Goal: Task Accomplishment & Management: Complete application form

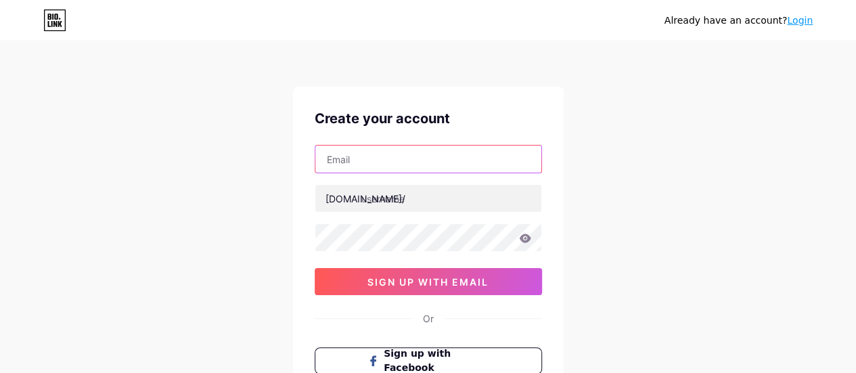
drag, startPoint x: 448, startPoint y: 162, endPoint x: 458, endPoint y: 170, distance: 12.6
click at [448, 162] on input "text" at bounding box center [428, 158] width 226 height 27
paste input "[EMAIL_ADDRESS][DOMAIN_NAME]"
type input "[EMAIL_ADDRESS][DOMAIN_NAME]"
click at [655, 174] on div "Already have an account? Login Create your account [EMAIL_ADDRESS][DOMAIN_NAME]…" at bounding box center [428, 259] width 856 height 518
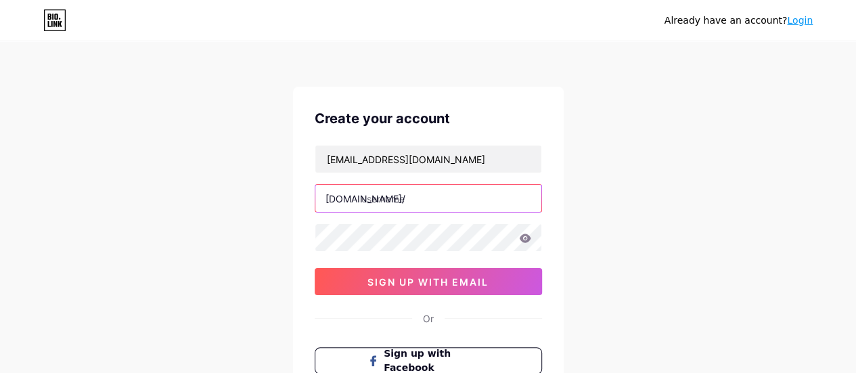
click at [463, 200] on input "text" at bounding box center [428, 198] width 226 height 27
type input "ecbasementwp"
click at [528, 240] on icon at bounding box center [525, 237] width 12 height 9
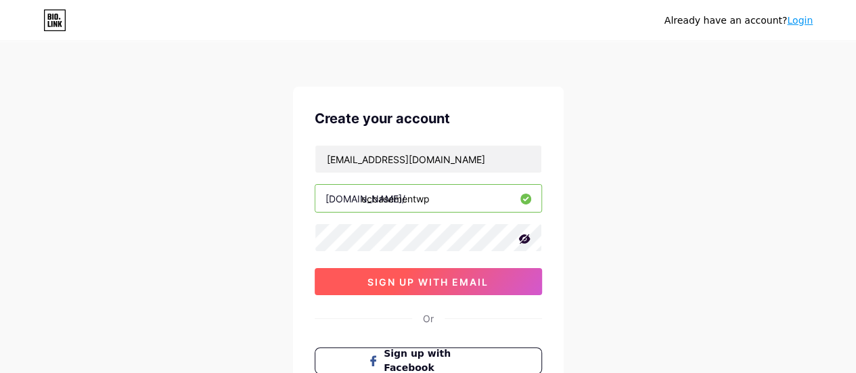
click at [470, 283] on span "sign up with email" at bounding box center [427, 282] width 121 height 12
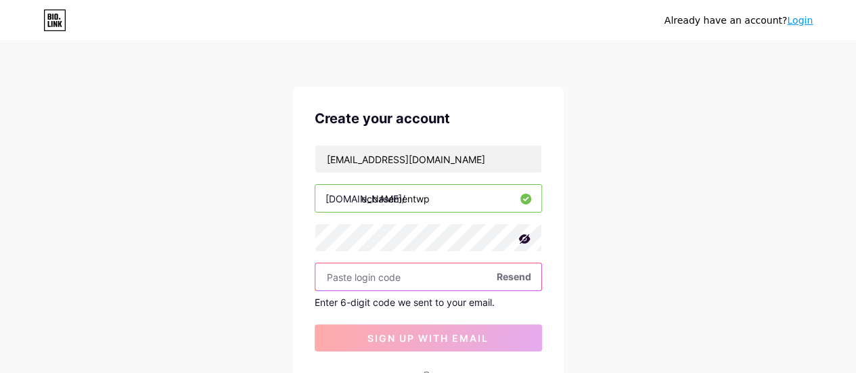
paste input "699617"
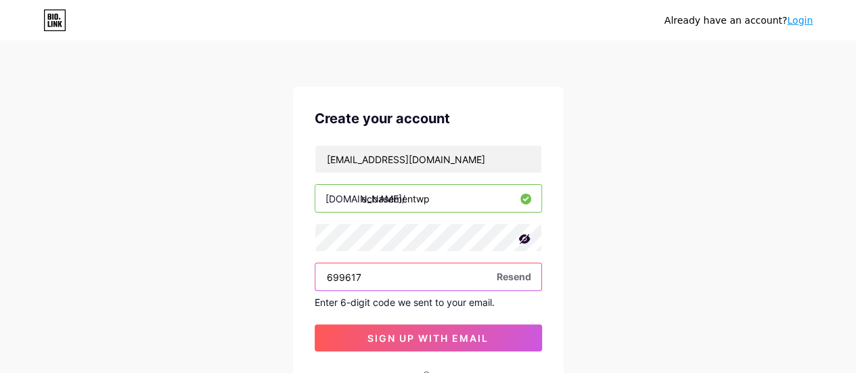
type input "699617"
click at [643, 290] on div "Already have an account? Login Create your account [EMAIL_ADDRESS][DOMAIN_NAME]…" at bounding box center [428, 287] width 856 height 574
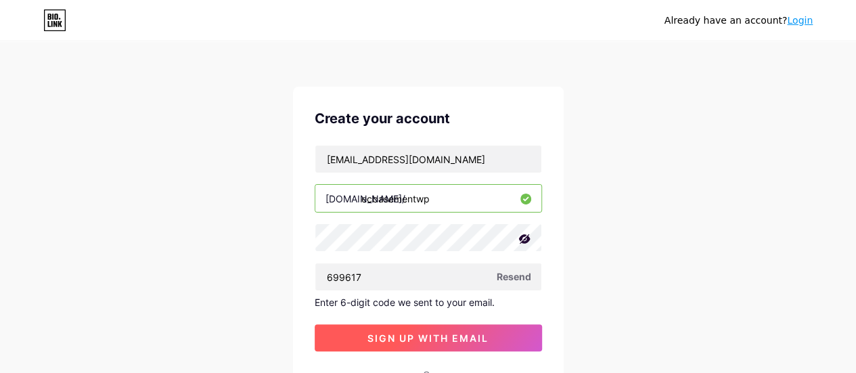
click at [454, 336] on span "sign up with email" at bounding box center [427, 338] width 121 height 12
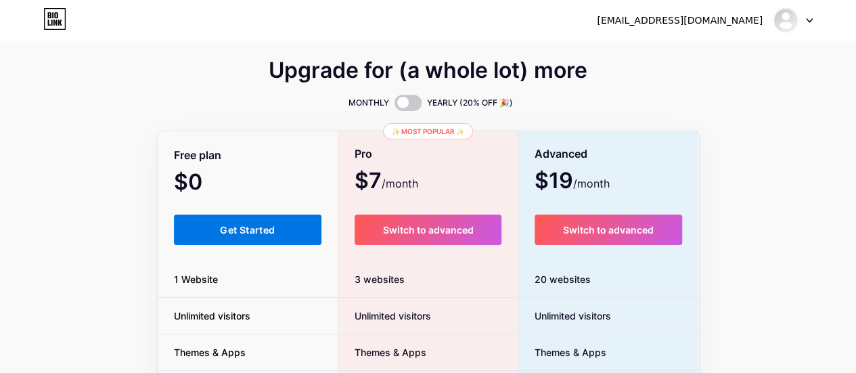
click at [259, 236] on button "Get Started" at bounding box center [248, 229] width 148 height 30
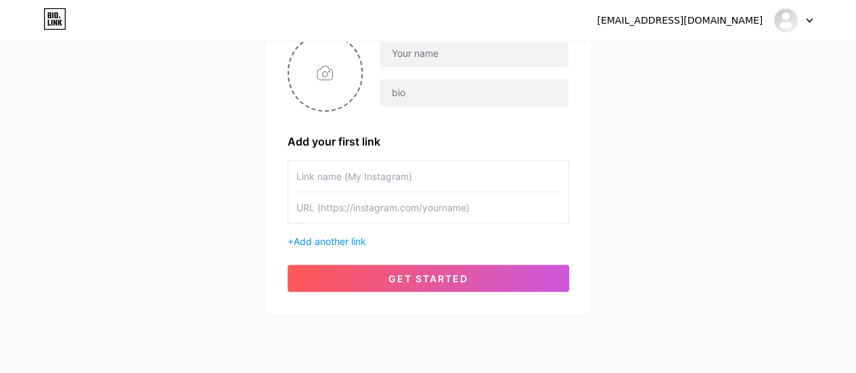
scroll to position [135, 0]
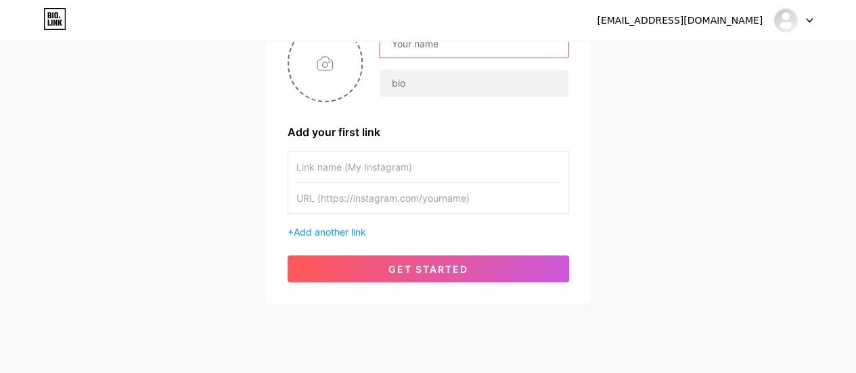
click at [449, 47] on input "text" at bounding box center [474, 43] width 188 height 27
type input "ecbasementwp"
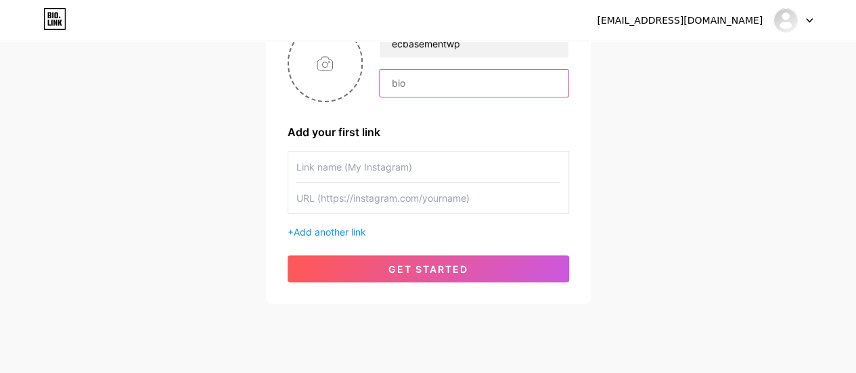
paste input "At EC Basement Waterproofing, we protect homes and businesses from costly water…"
type input "At EC Basement Waterproofing, we protect homes and businesses from costly water…"
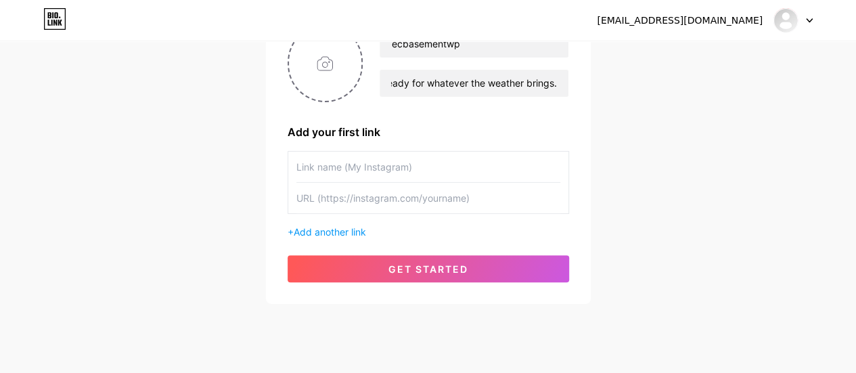
scroll to position [0, 0]
click at [411, 169] on input "text" at bounding box center [428, 167] width 264 height 30
click at [335, 68] on input "file" at bounding box center [325, 63] width 73 height 75
type input "C:\fakepath\ECbw.jpg"
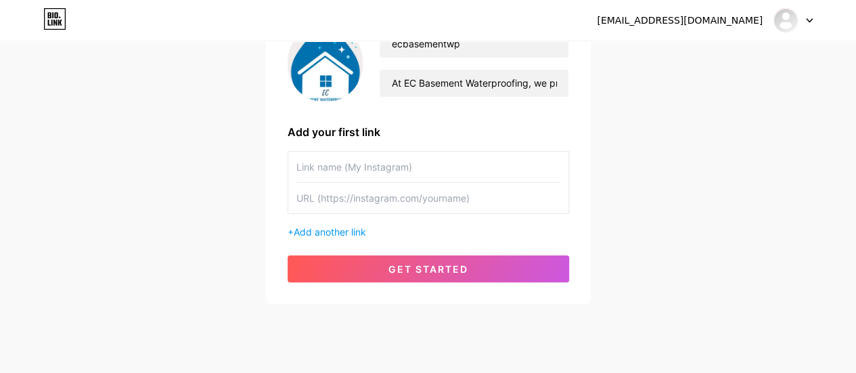
click at [433, 162] on input "text" at bounding box center [428, 167] width 264 height 30
type input "basement waterproofing madison"
click at [438, 210] on input "text" at bounding box center [428, 198] width 264 height 30
paste input "[URL][DOMAIN_NAME]"
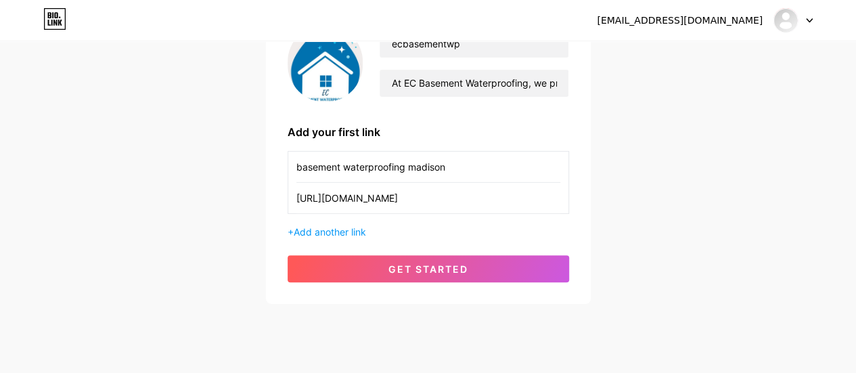
type input "[URL][DOMAIN_NAME]"
click at [689, 200] on div "[EMAIL_ADDRESS][DOMAIN_NAME] Dashboard Logout Setup your page Let’s setup [DOMA…" at bounding box center [428, 106] width 856 height 482
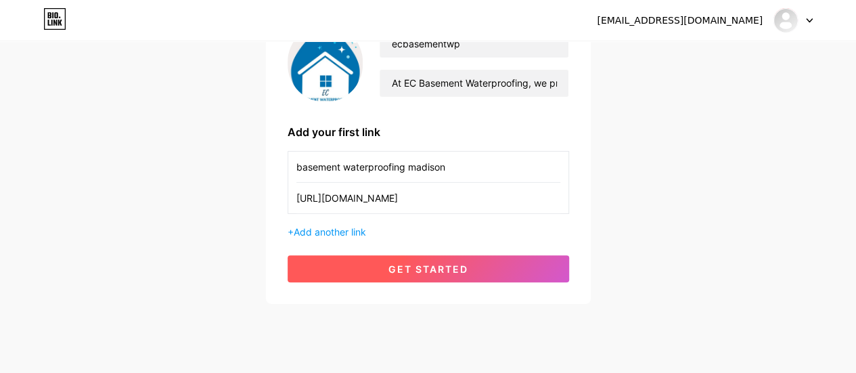
click at [461, 265] on span "get started" at bounding box center [428, 269] width 80 height 12
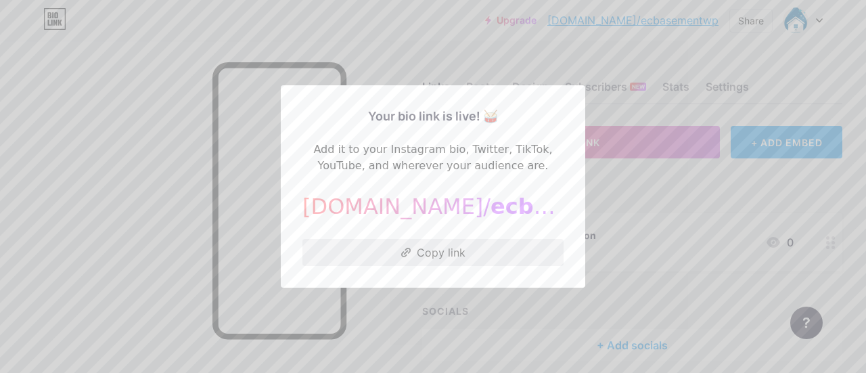
click at [422, 256] on button "Copy link" at bounding box center [432, 252] width 261 height 27
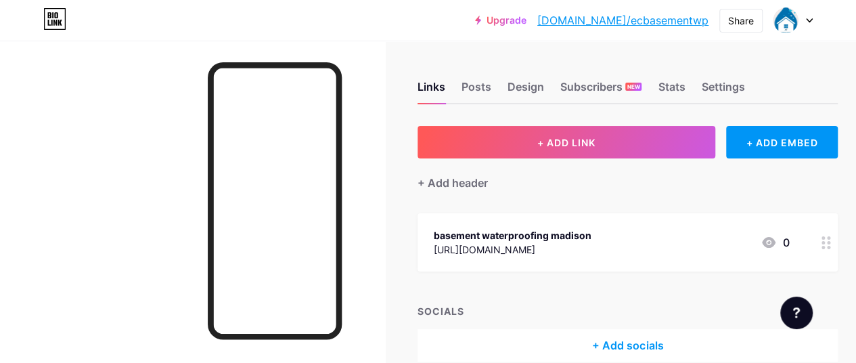
click at [799, 18] on div at bounding box center [792, 20] width 39 height 24
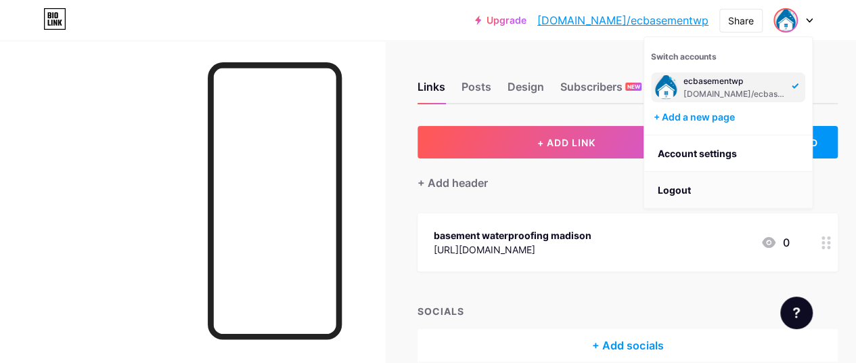
click at [672, 185] on li "Logout" at bounding box center [728, 190] width 168 height 37
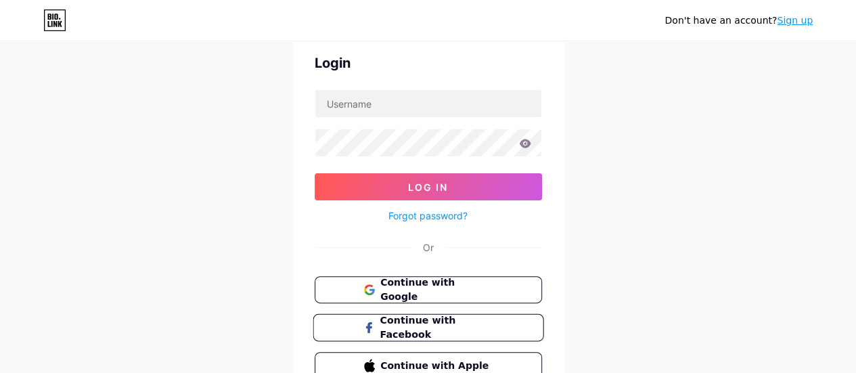
scroll to position [124, 0]
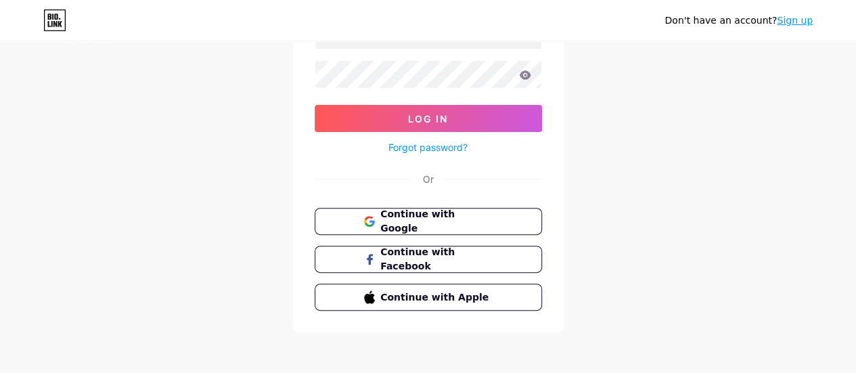
click at [794, 18] on link "Sign up" at bounding box center [795, 20] width 36 height 11
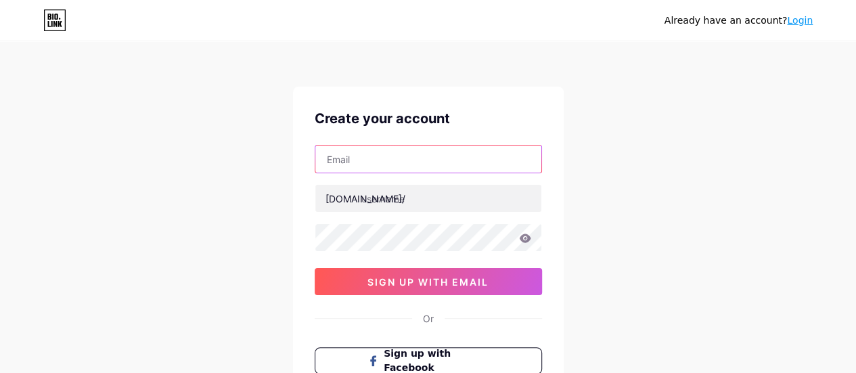
click at [405, 168] on input "text" at bounding box center [428, 158] width 226 height 27
paste input "wdmbasementwaterproofing@gmail.com"
type input "wdmbasementwaterproofing@gmail.com"
drag, startPoint x: 636, startPoint y: 192, endPoint x: 516, endPoint y: 217, distance: 123.0
click at [626, 194] on div "Already have an account? Login Create your account wdmbasementwaterproofing@gma…" at bounding box center [428, 259] width 856 height 518
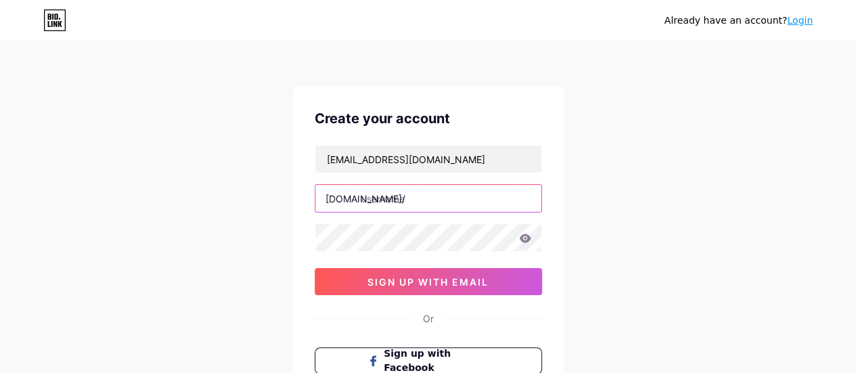
click at [432, 194] on input "text" at bounding box center [428, 198] width 226 height 27
type input "wdmbasementwp"
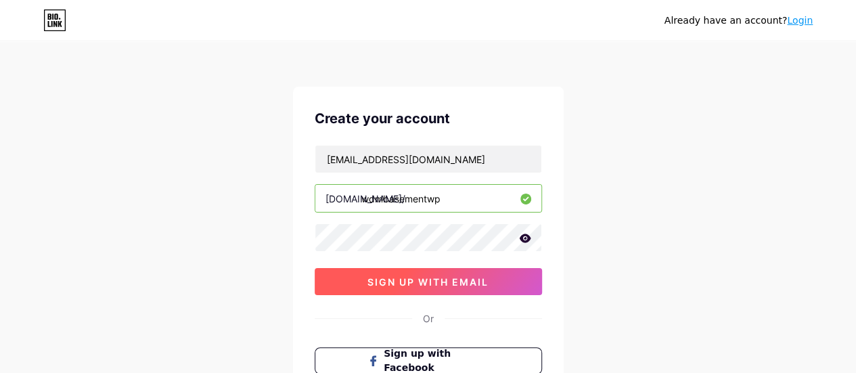
click at [457, 277] on span "sign up with email" at bounding box center [427, 282] width 121 height 12
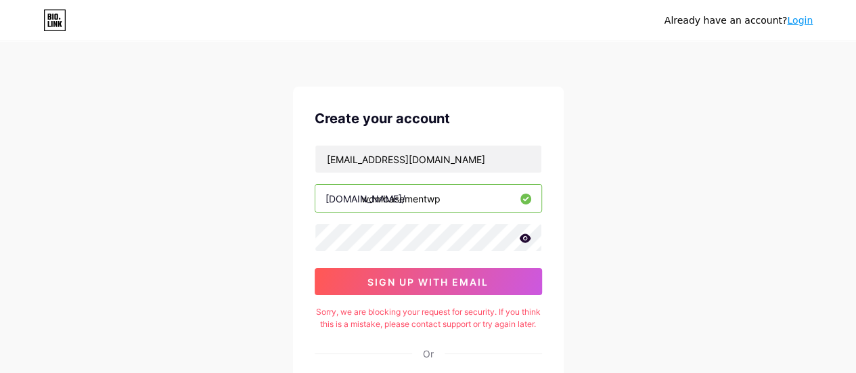
click at [529, 237] on icon at bounding box center [525, 237] width 12 height 9
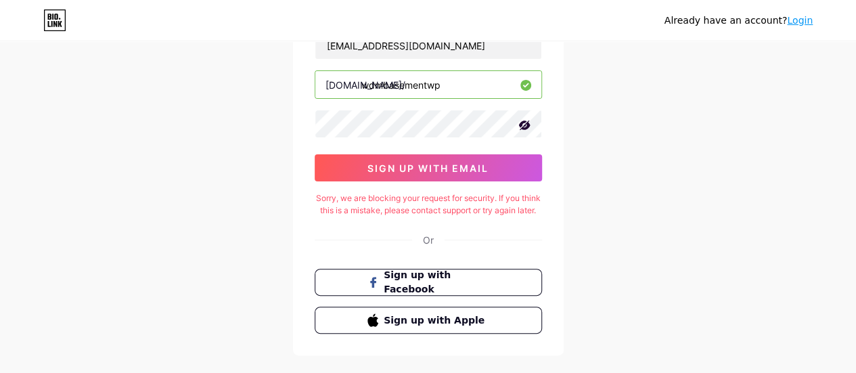
scroll to position [135, 0]
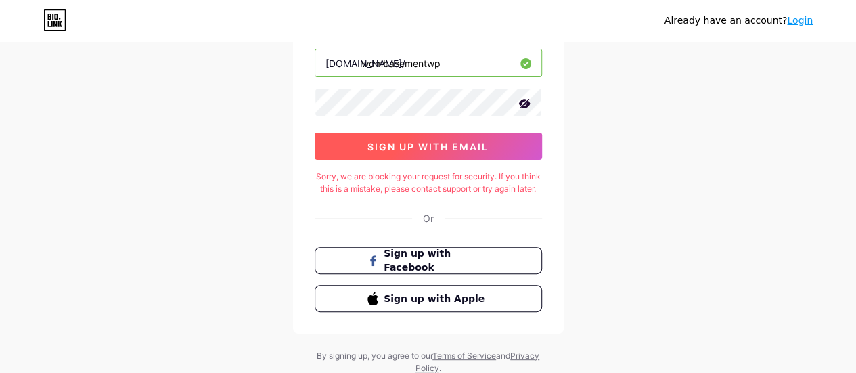
click at [474, 143] on span "sign up with email" at bounding box center [427, 147] width 121 height 12
